Goal: Find specific page/section: Find specific page/section

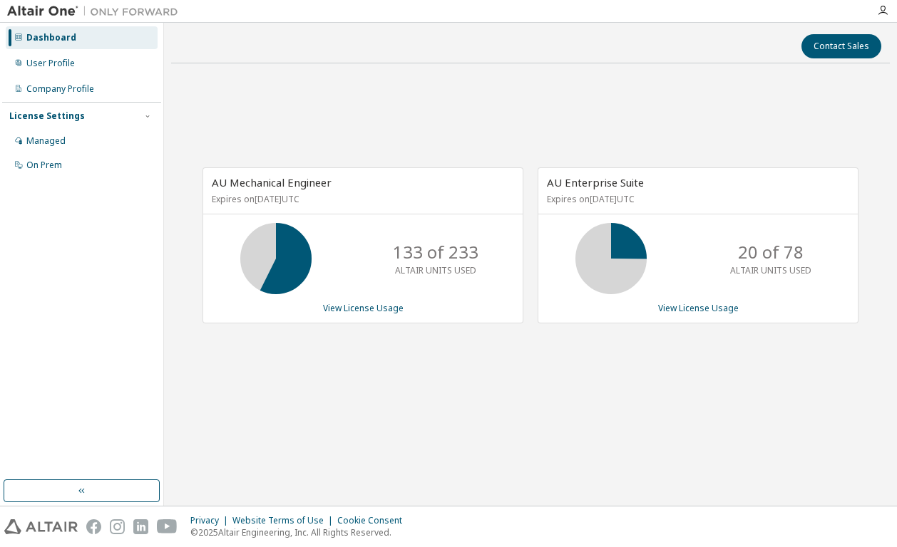
click at [390, 98] on div "AU Mechanical Engineer Expires on [DATE] UTC 133 of 233 ALTAIR UNITS USED View …" at bounding box center [530, 253] width 718 height 356
